Goal: Book appointment/travel/reservation

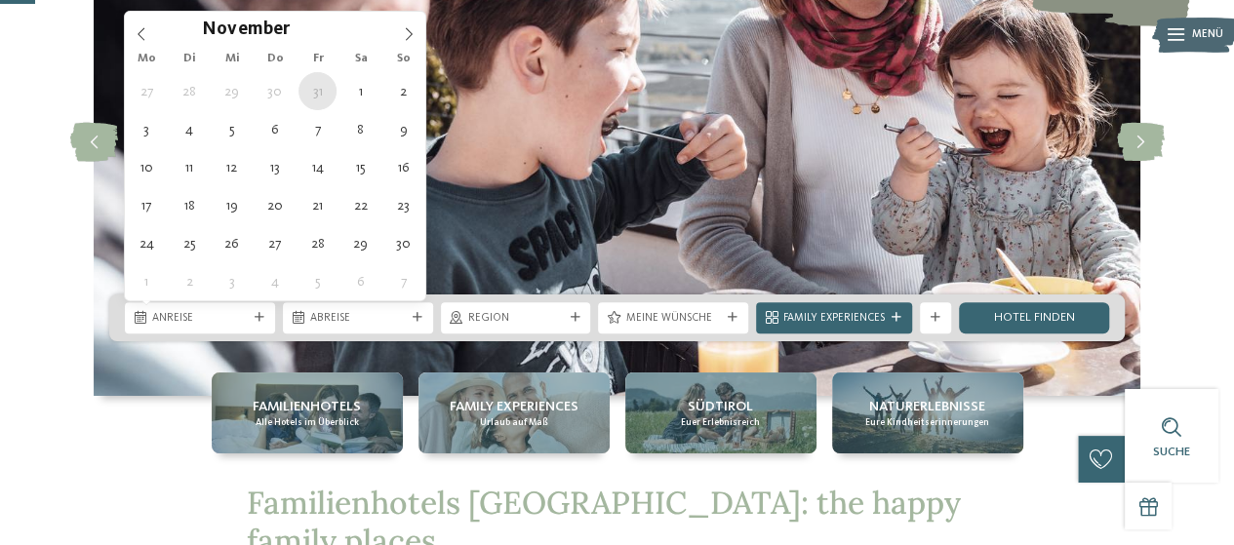
type div "[DATE]"
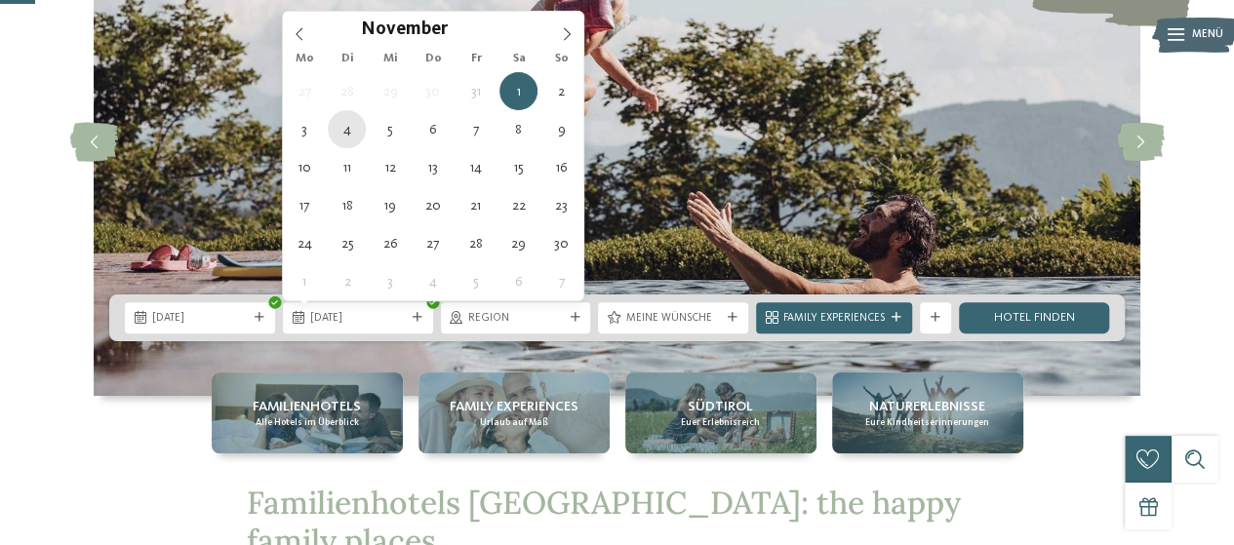
type div "[DATE]"
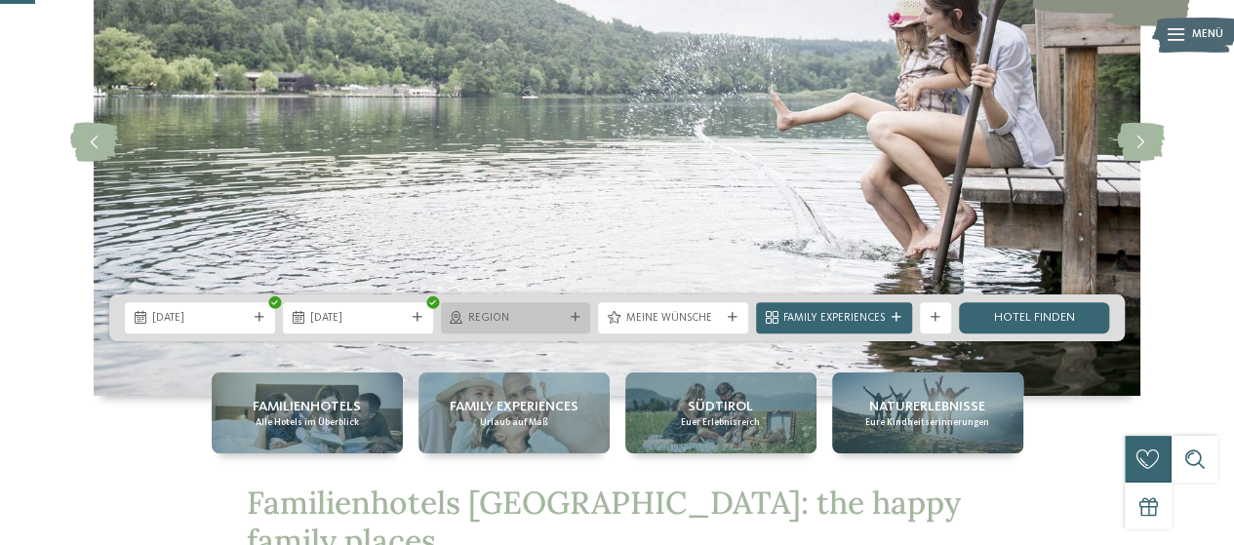
click at [583, 317] on div at bounding box center [575, 318] width 16 height 10
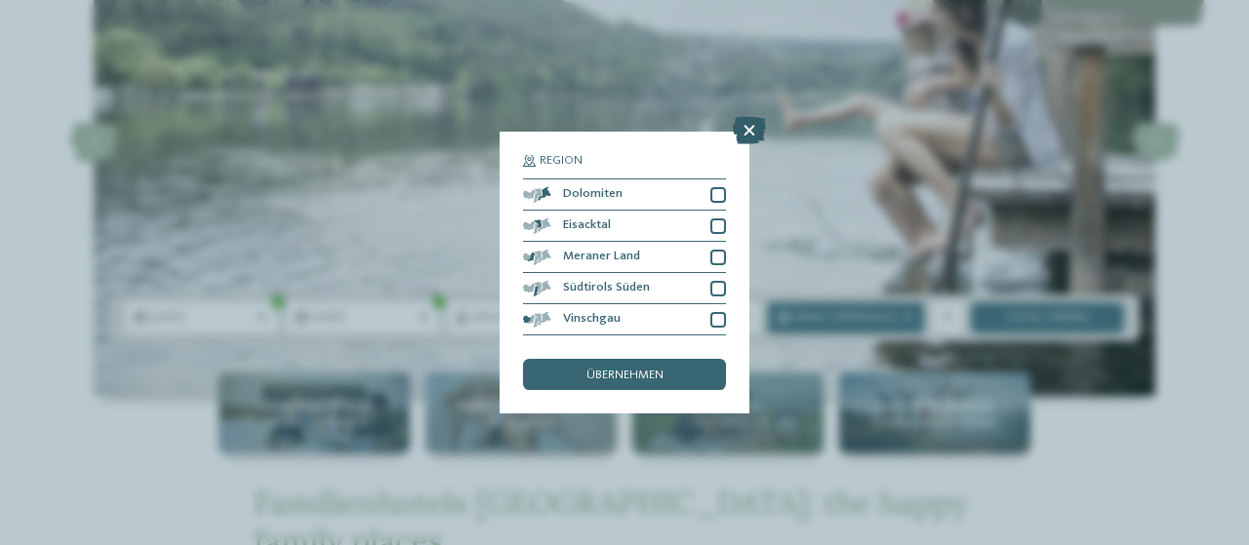
click at [754, 129] on icon at bounding box center [749, 130] width 33 height 27
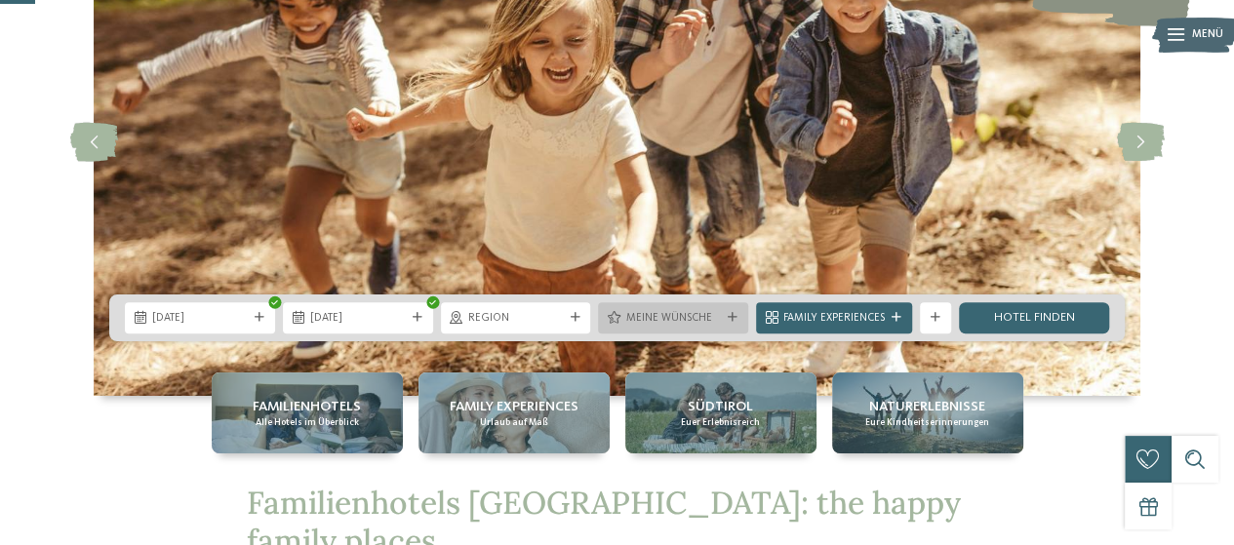
click at [732, 319] on icon at bounding box center [733, 318] width 10 height 10
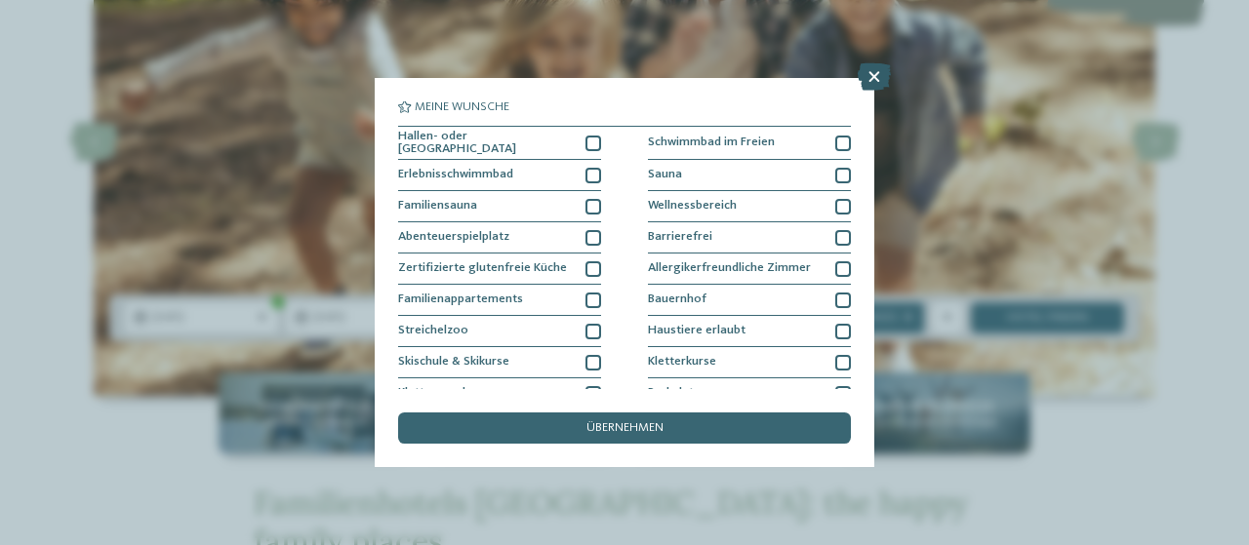
click at [872, 75] on icon at bounding box center [874, 76] width 33 height 27
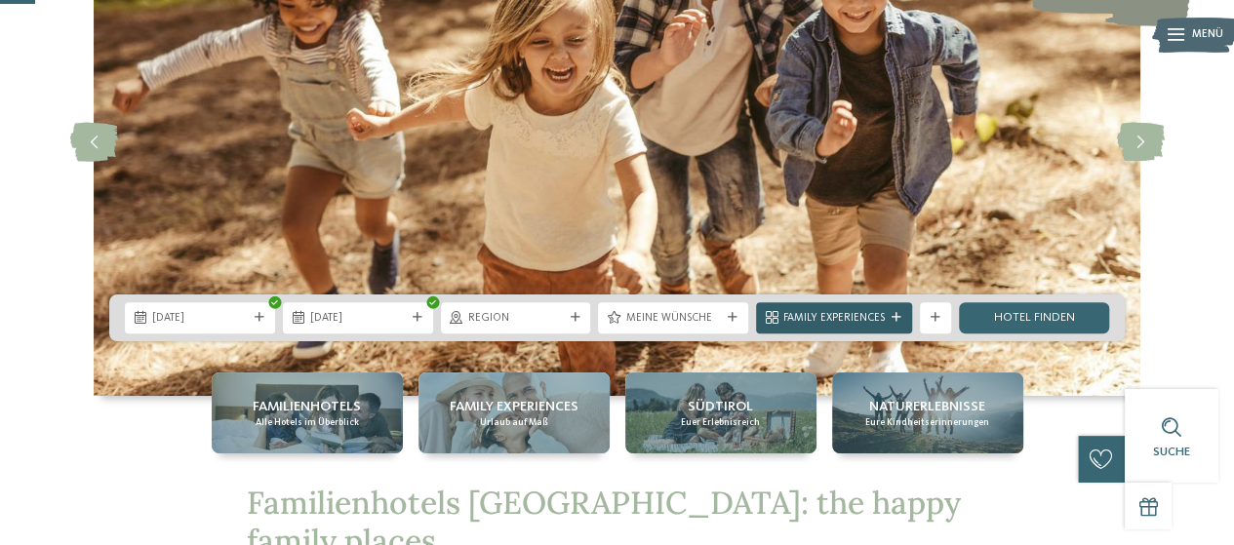
click at [893, 321] on icon at bounding box center [897, 318] width 10 height 10
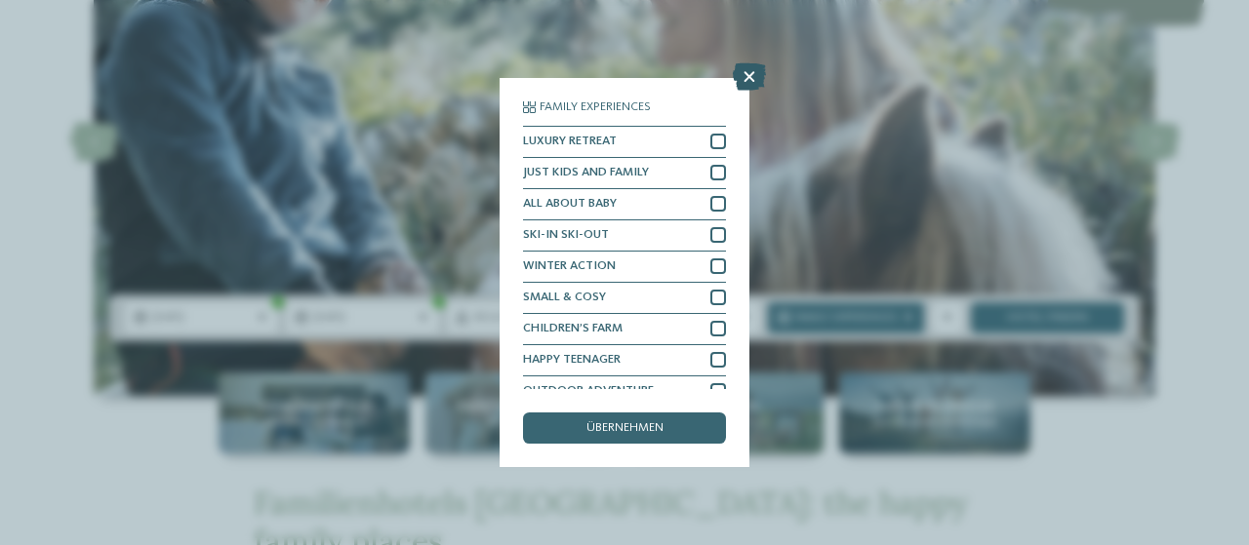
click at [757, 77] on icon at bounding box center [749, 76] width 33 height 27
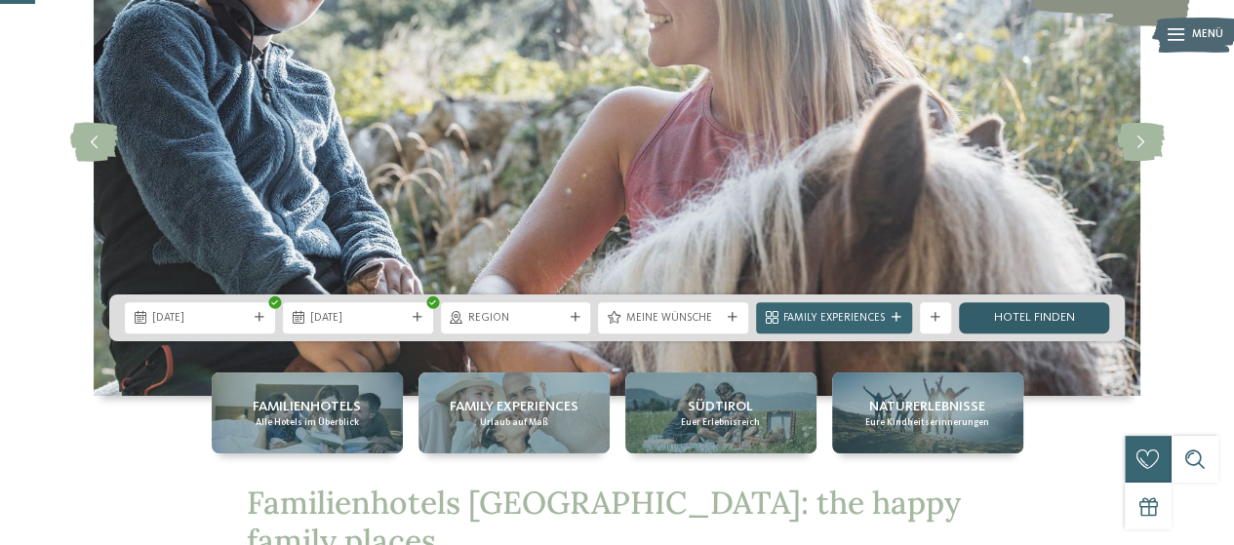
click at [999, 313] on link "Hotel finden" at bounding box center [1034, 317] width 150 height 31
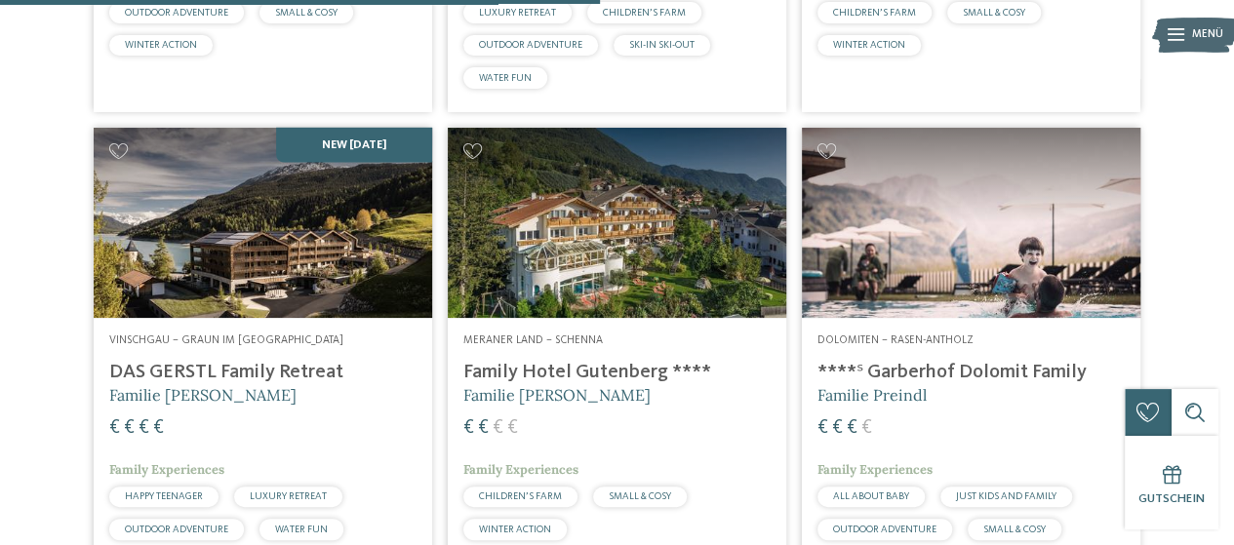
scroll to position [1914, 0]
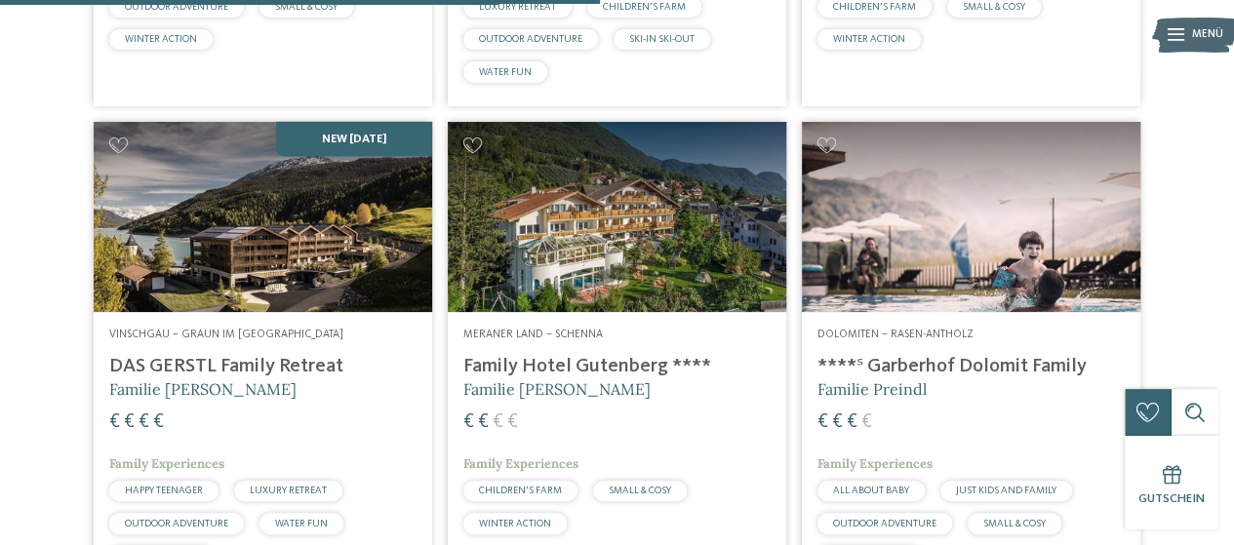
click at [260, 379] on h4 "DAS GERSTL Family Retreat" at bounding box center [262, 366] width 307 height 23
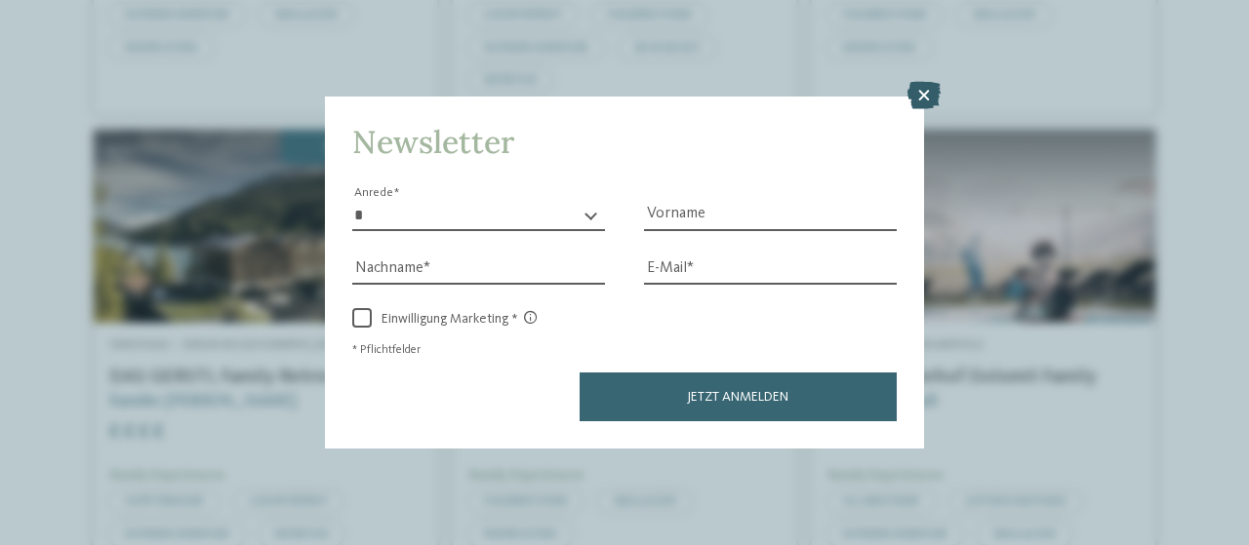
click at [933, 94] on icon at bounding box center [923, 95] width 33 height 27
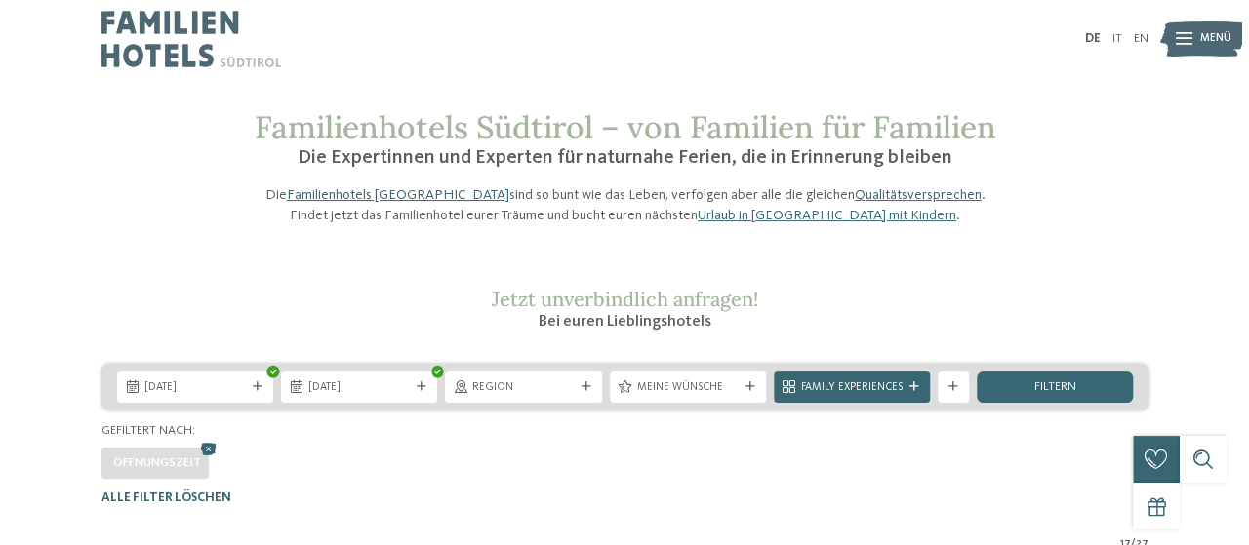
scroll to position [20, 0]
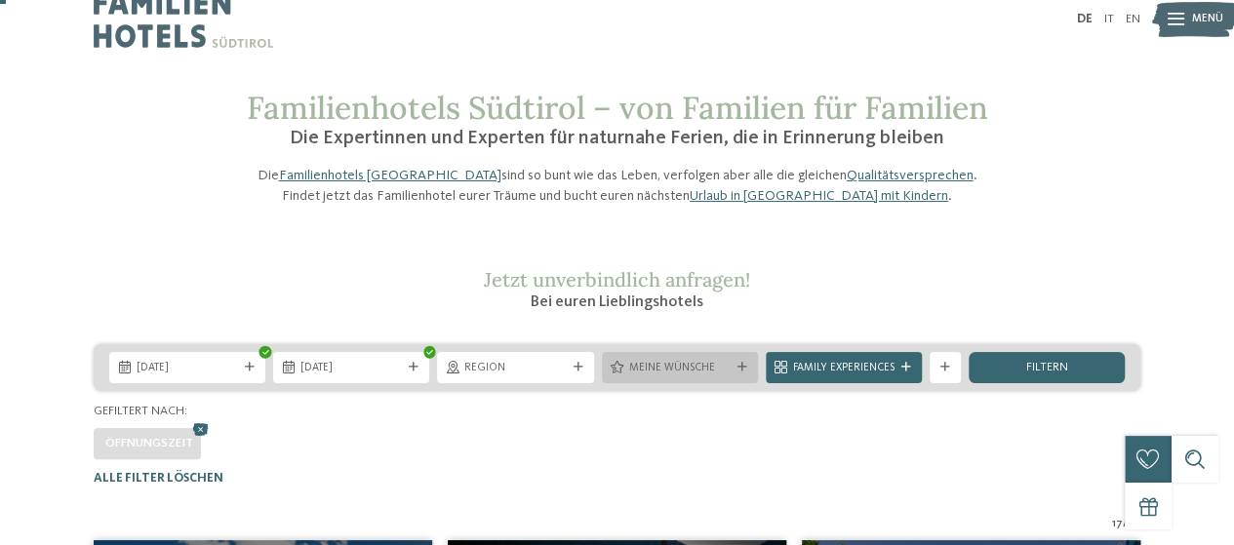
click at [744, 373] on icon at bounding box center [743, 368] width 10 height 10
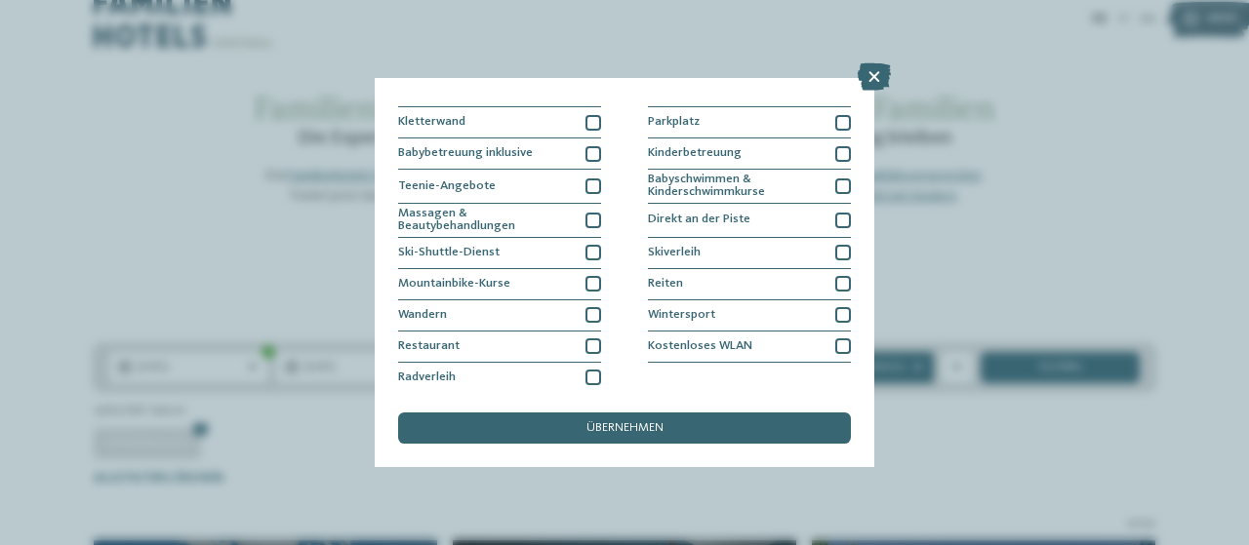
scroll to position [232, 0]
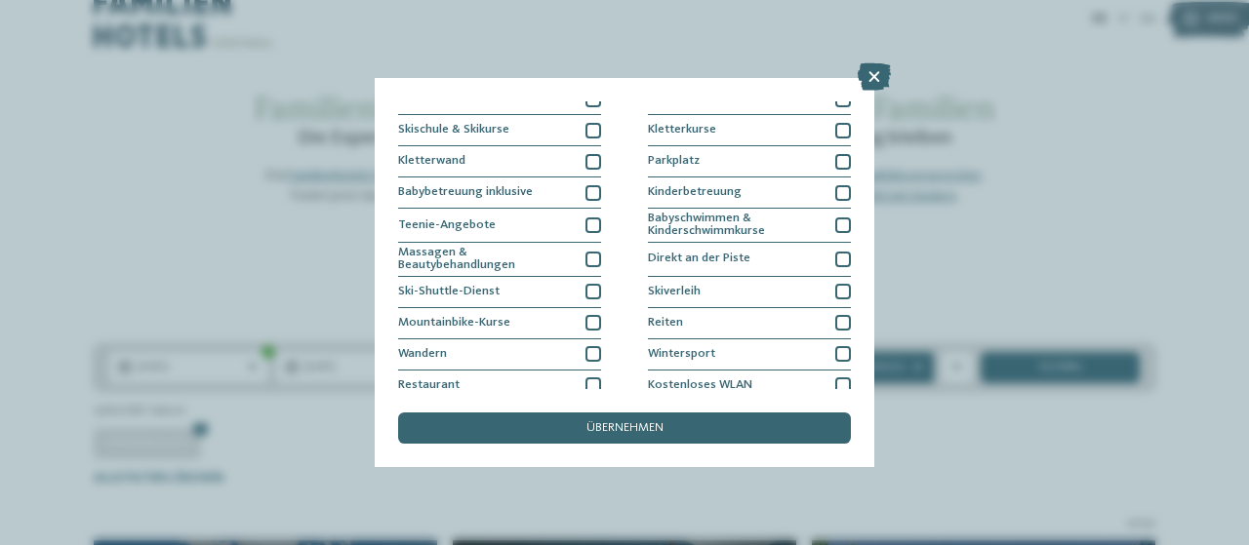
click at [1118, 232] on div "Meine Wünsche Hallen- oder Schleusenbad Schwimmbad im Freien" at bounding box center [624, 272] width 1249 height 545
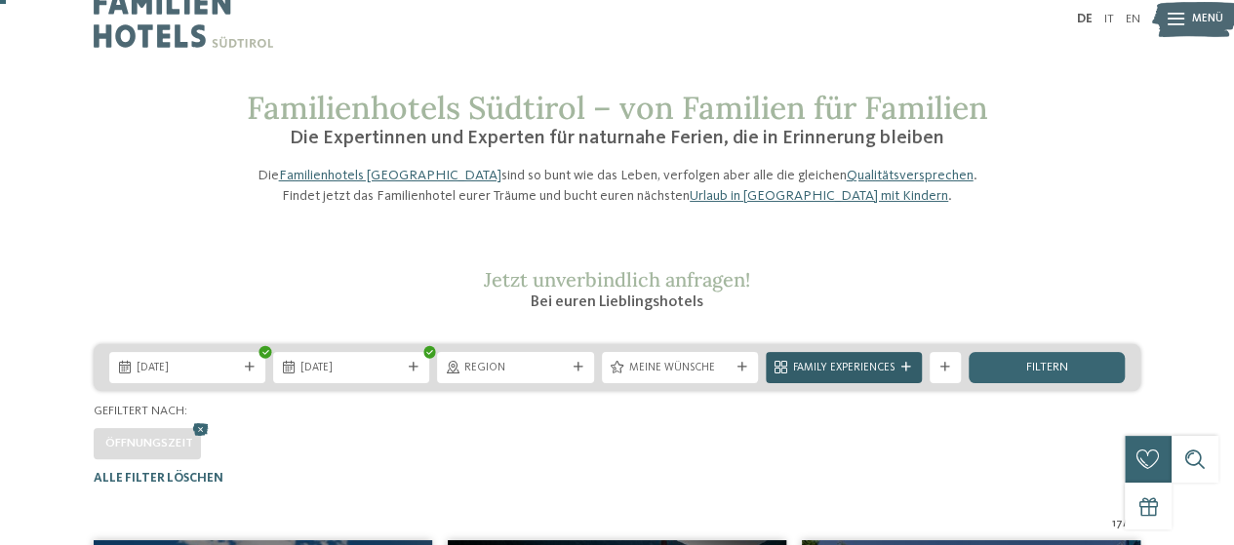
click at [902, 373] on icon at bounding box center [907, 368] width 10 height 10
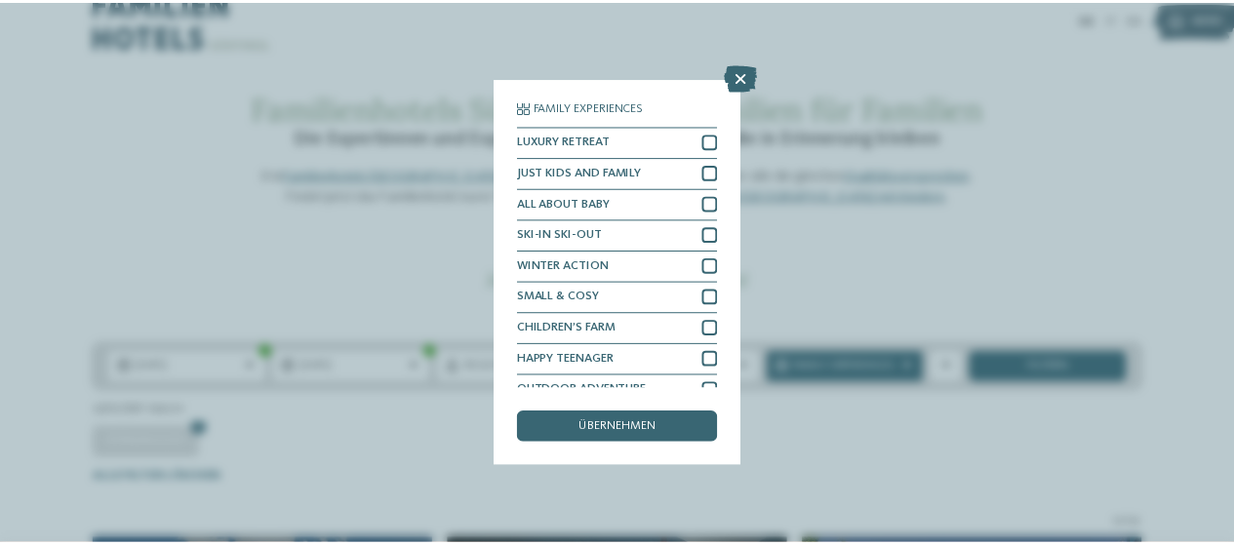
scroll to position [49, 0]
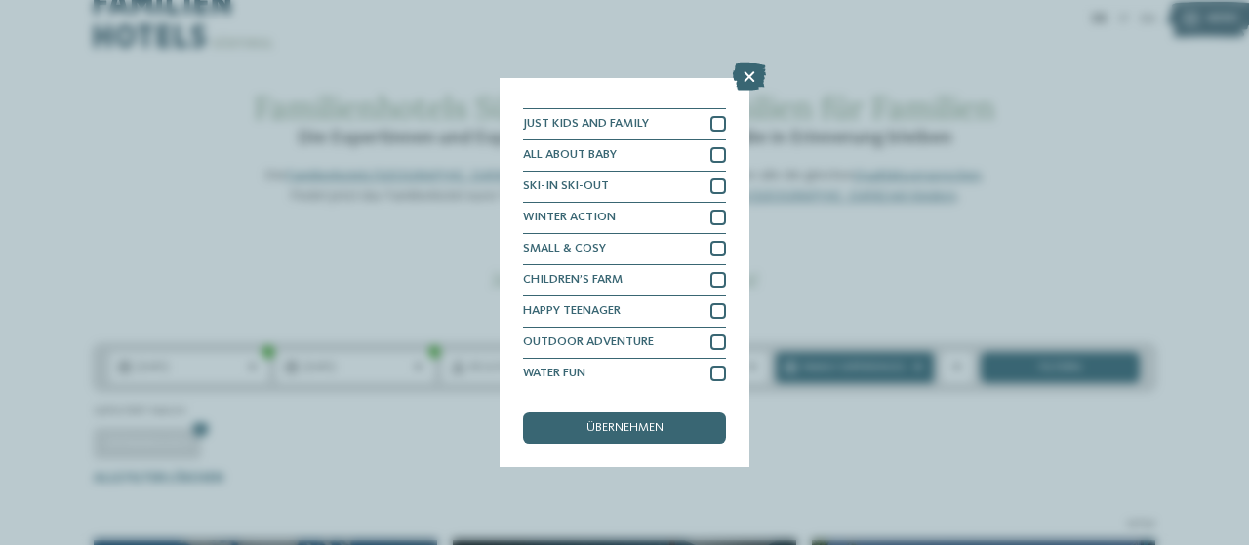
click at [1116, 196] on div "Family Experiences LUXURY RETREAT JUST KIDS AND FAMILY" at bounding box center [624, 272] width 1249 height 545
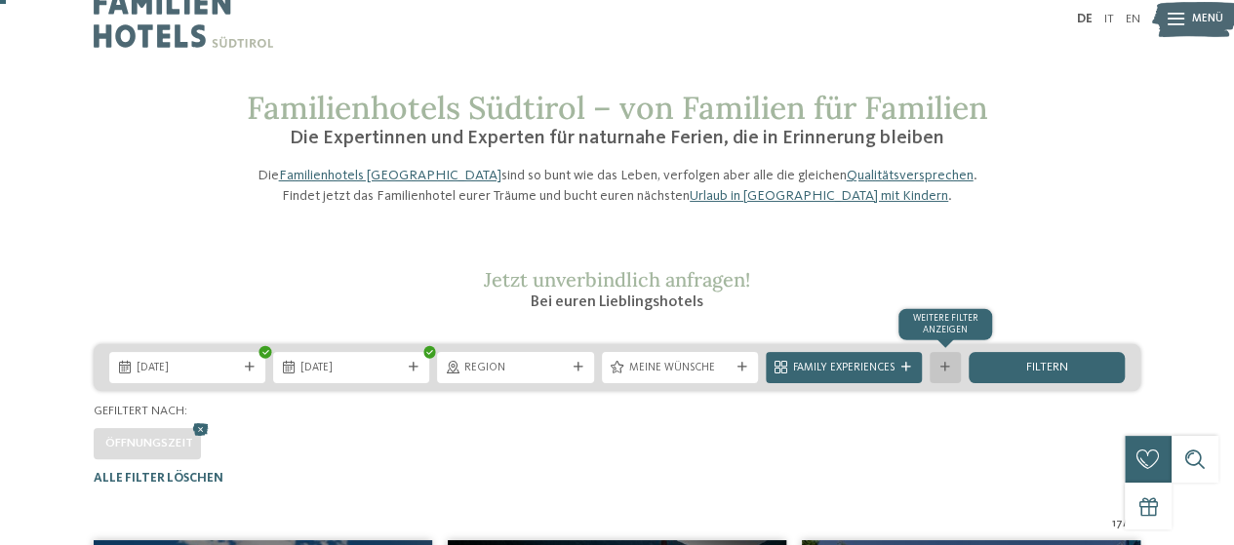
click at [938, 373] on div at bounding box center [946, 368] width 16 height 10
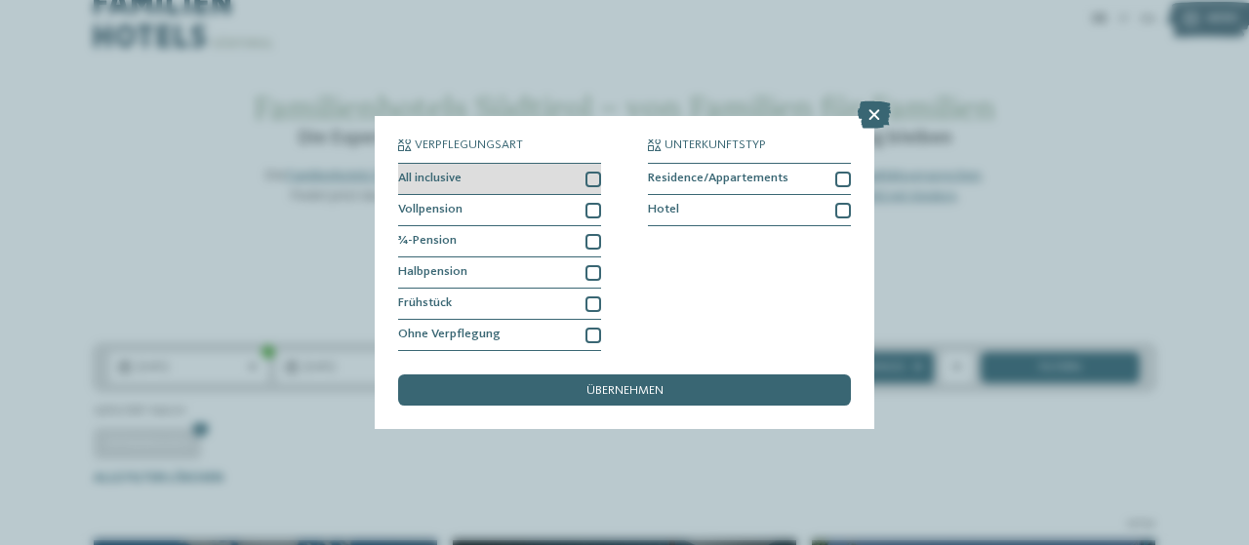
click at [584, 184] on div "All inclusive" at bounding box center [499, 179] width 203 height 31
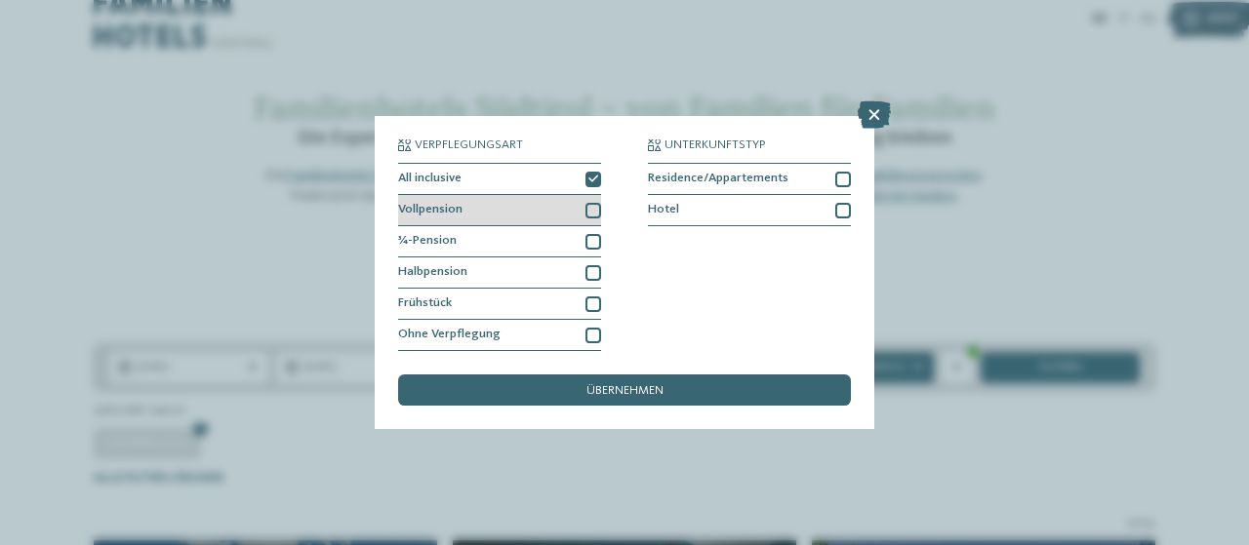
click at [599, 206] on div at bounding box center [593, 211] width 16 height 16
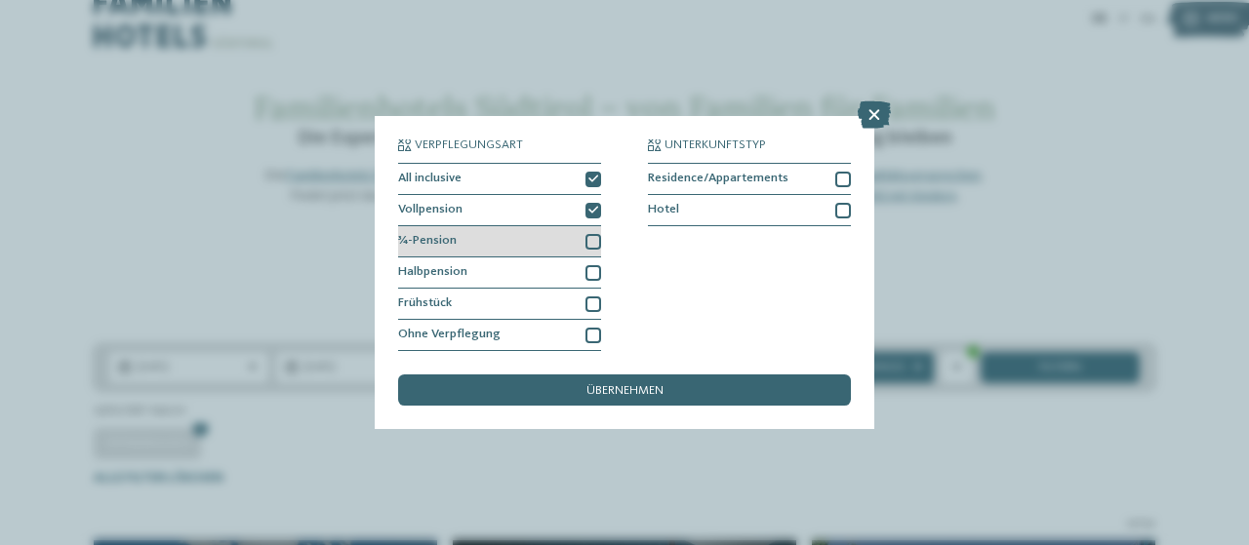
click at [592, 243] on div at bounding box center [593, 242] width 16 height 16
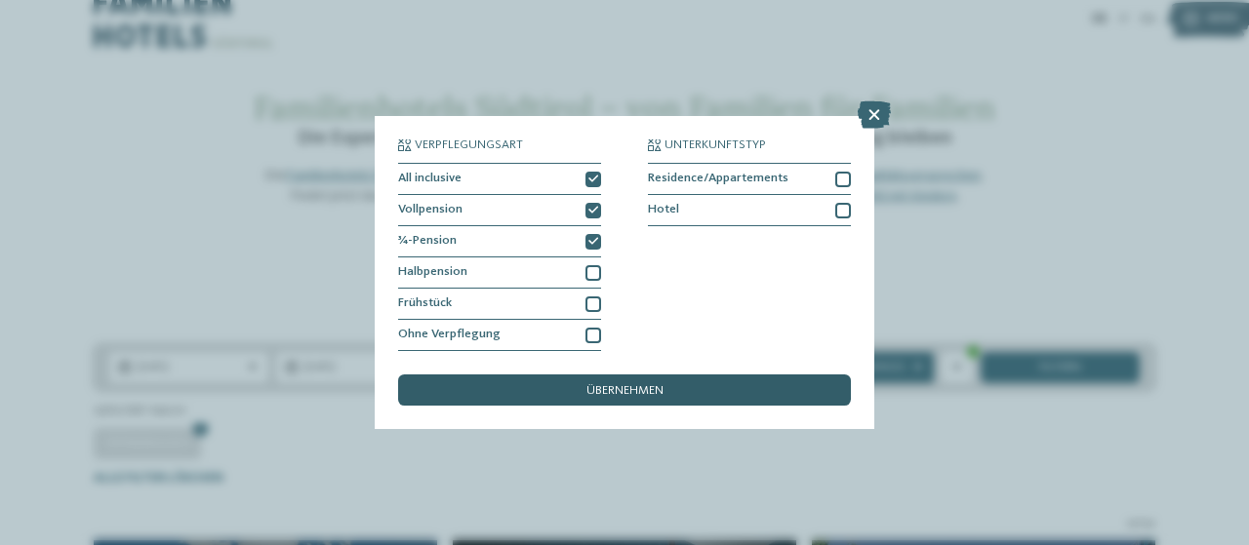
click at [643, 395] on span "übernehmen" at bounding box center [624, 391] width 77 height 13
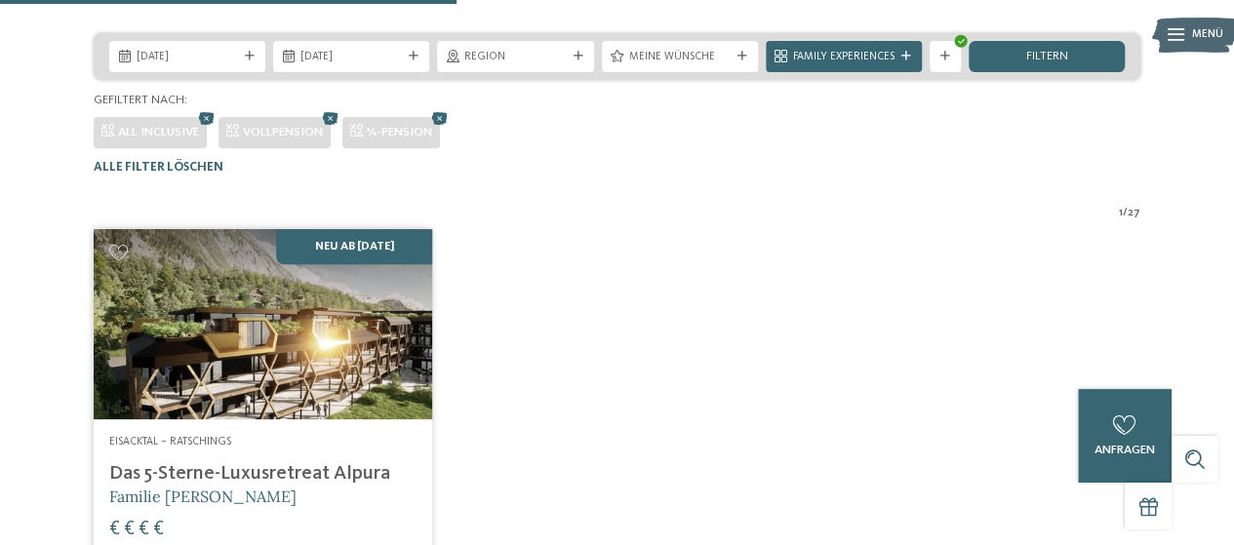
scroll to position [55, 0]
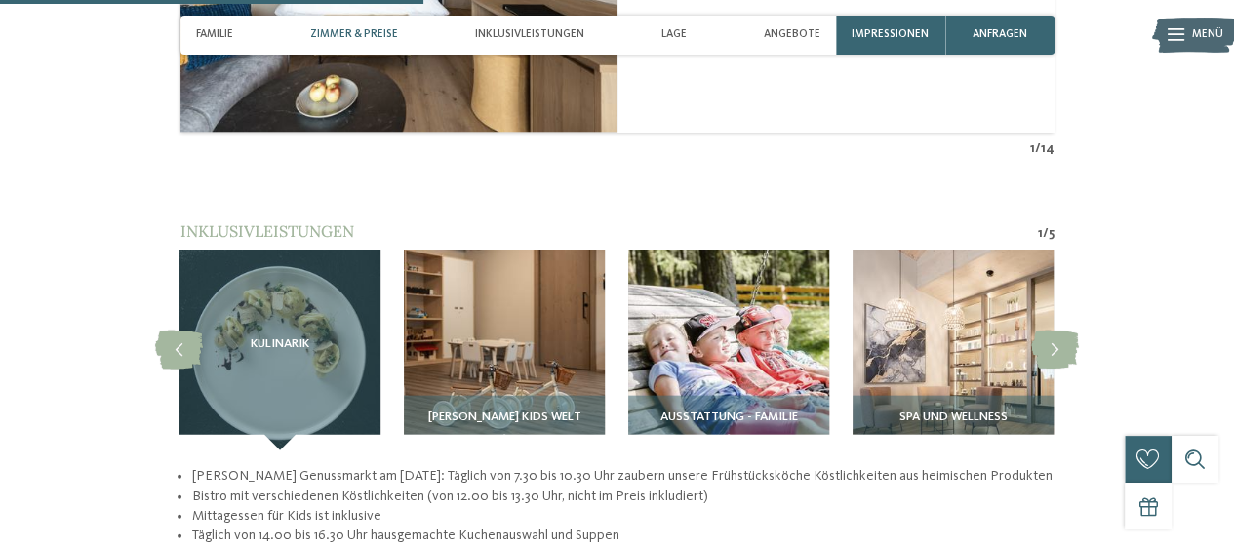
scroll to position [2030, 0]
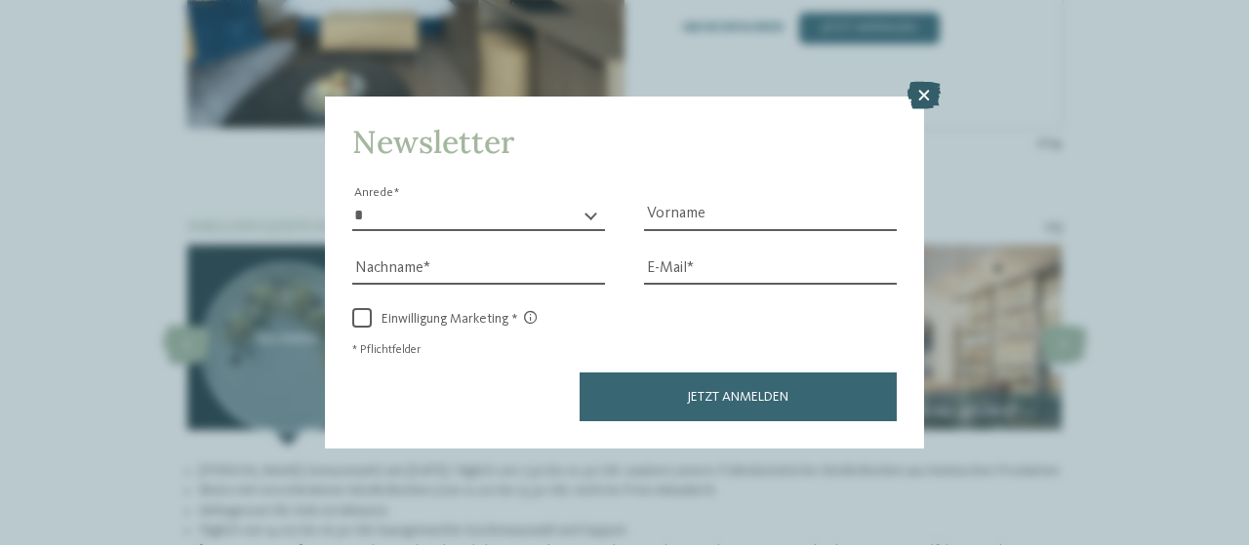
click at [934, 101] on icon at bounding box center [923, 95] width 33 height 27
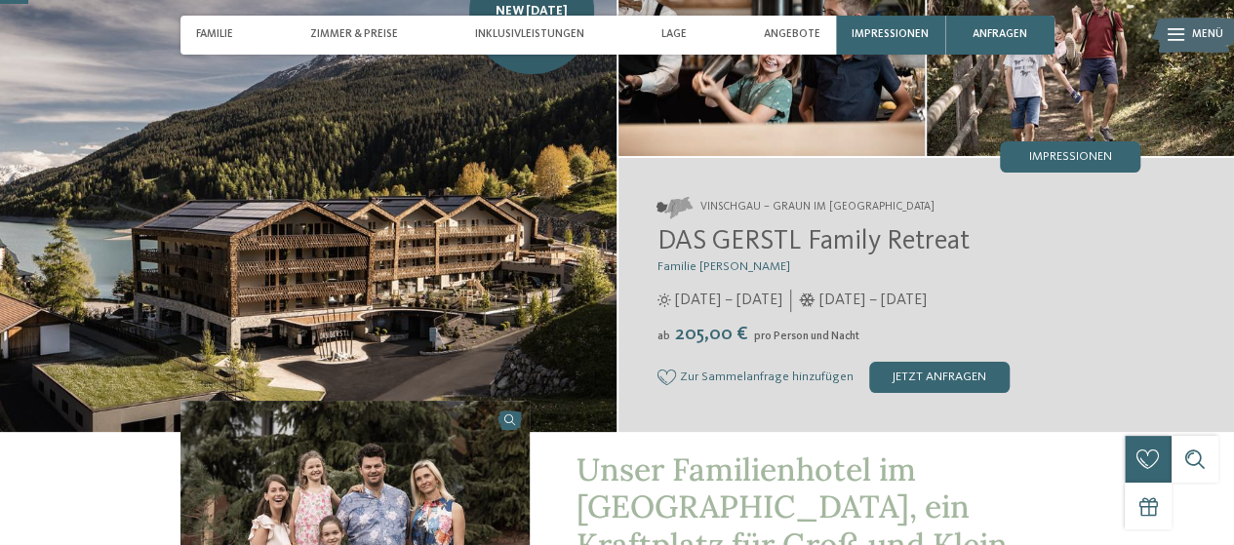
scroll to position [121, 0]
